Goal: Information Seeking & Learning: Learn about a topic

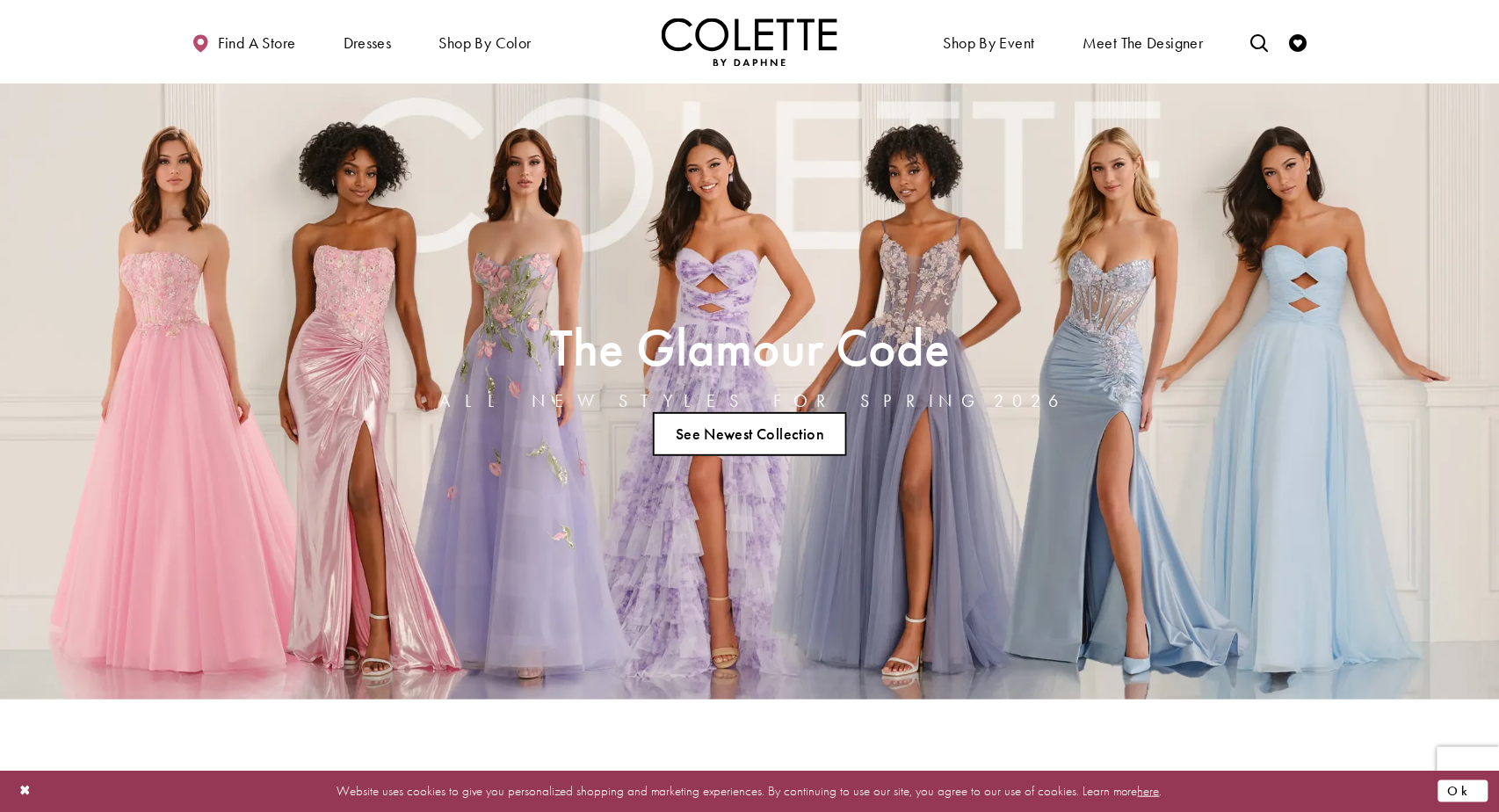
click at [1475, 790] on button "Ok" at bounding box center [1463, 791] width 50 height 22
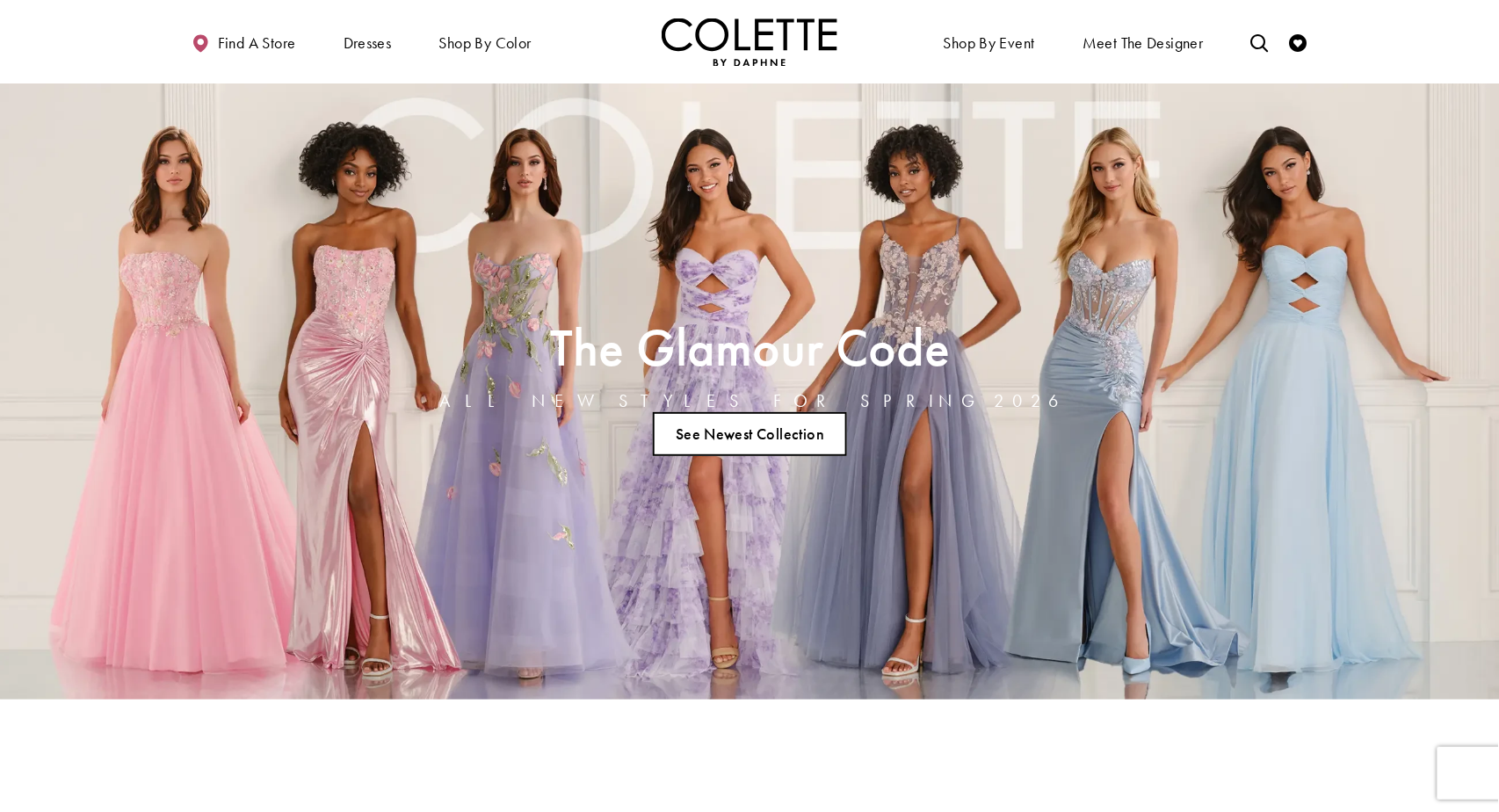
click at [781, 431] on link "See Newest Collection" at bounding box center [750, 433] width 195 height 44
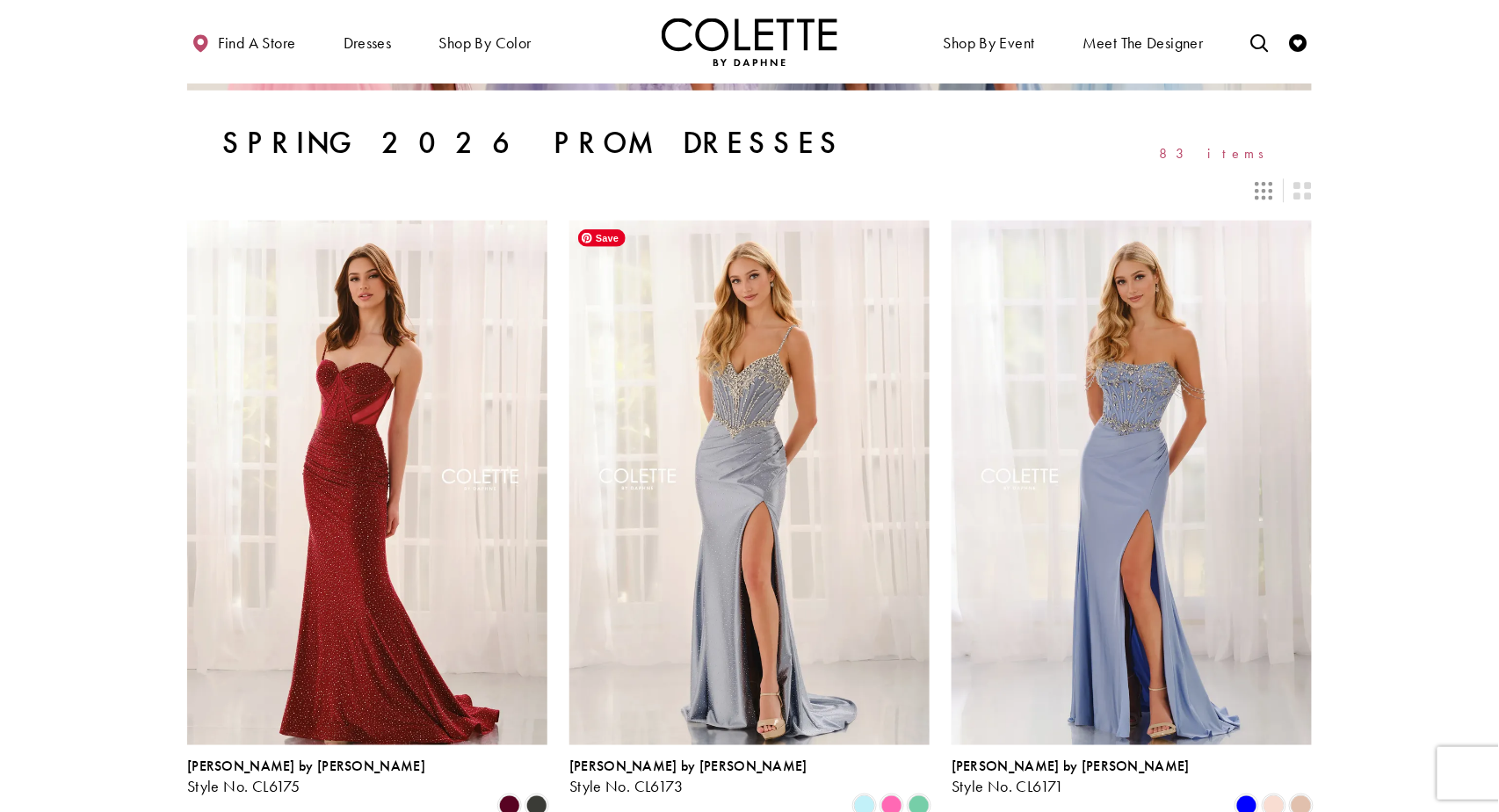
scroll to position [297, 0]
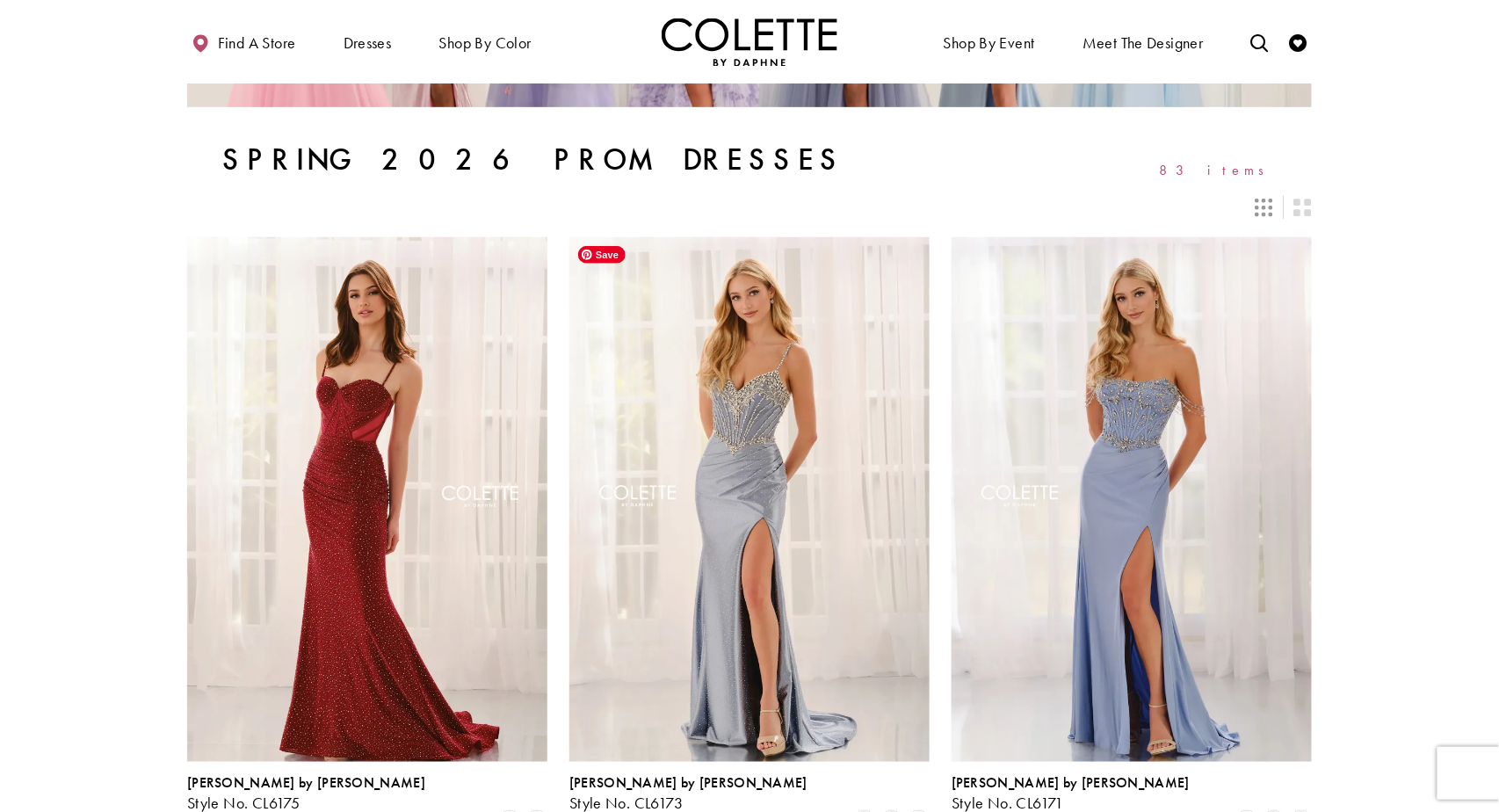
click at [781, 431] on img "Visit Colette by Daphne Style No. CL6173 Page" at bounding box center [750, 499] width 360 height 523
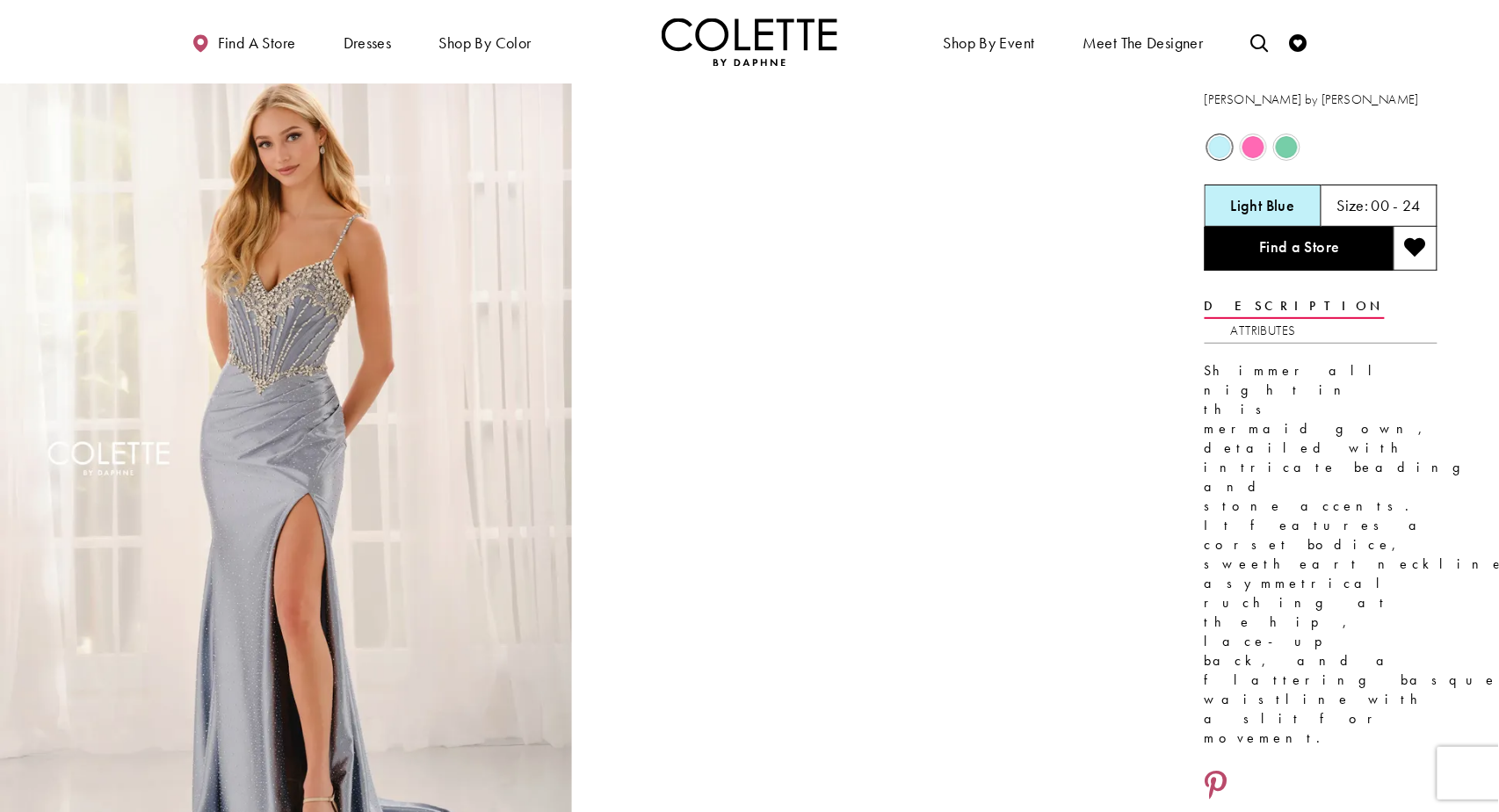
scroll to position [27, 0]
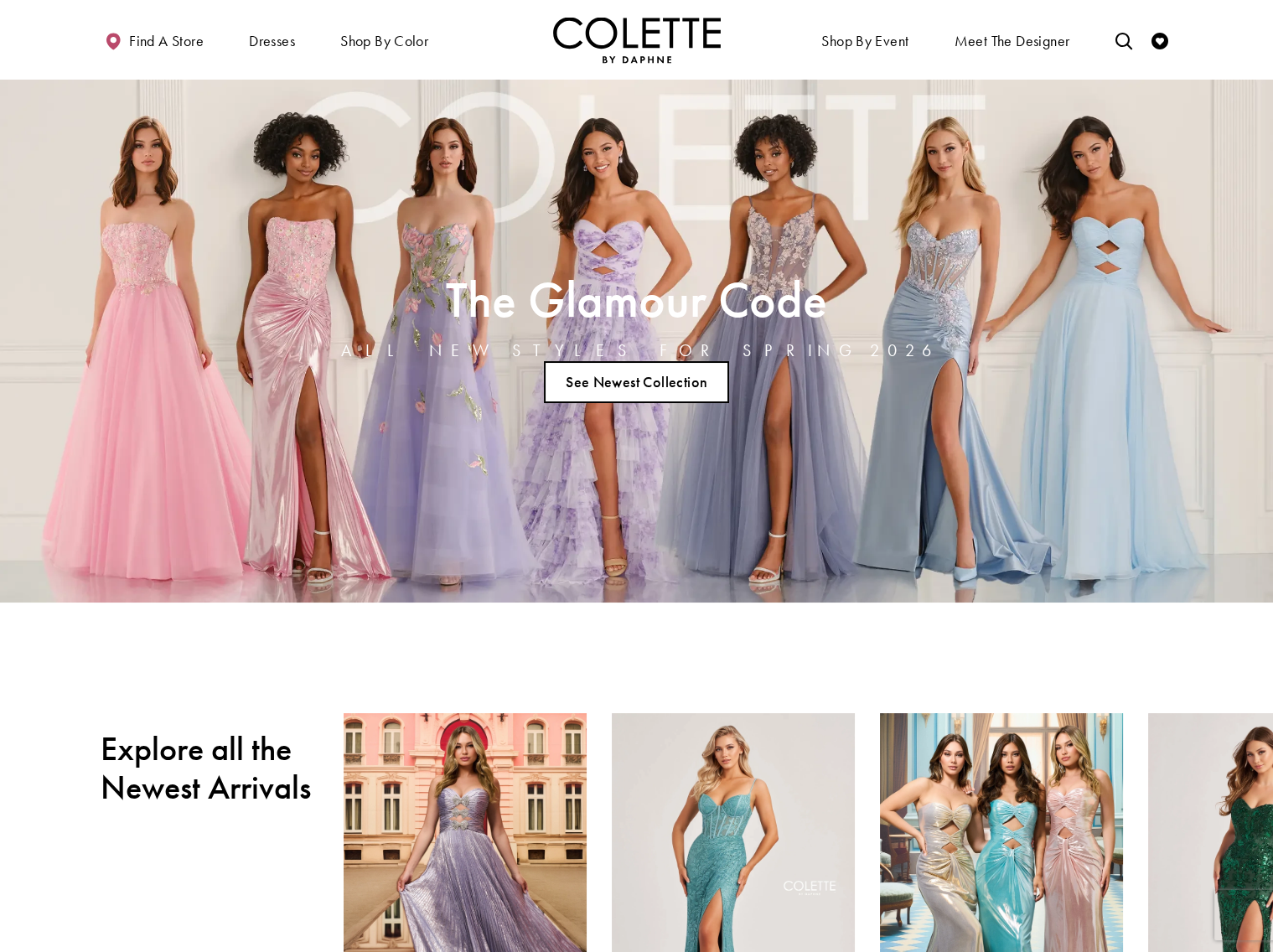
click at [533, 388] on ul "See Newest Collection" at bounding box center [637, 383] width 602 height 55
drag, startPoint x: 587, startPoint y: 376, endPoint x: 491, endPoint y: 217, distance: 185.7
click at [587, 375] on link "See Newest Collection" at bounding box center [636, 382] width 186 height 42
